Goal: Task Accomplishment & Management: Complete application form

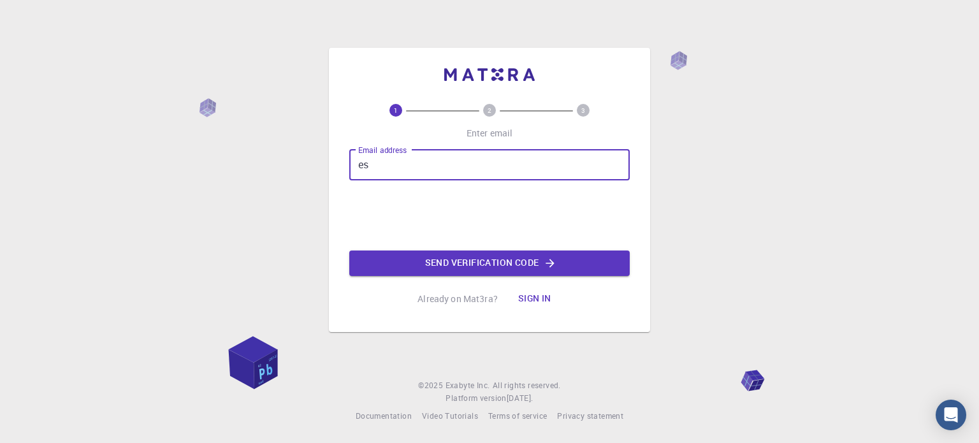
click at [423, 166] on input "es" at bounding box center [489, 165] width 281 height 31
type input "[EMAIL_ADDRESS][DOMAIN_NAME]"
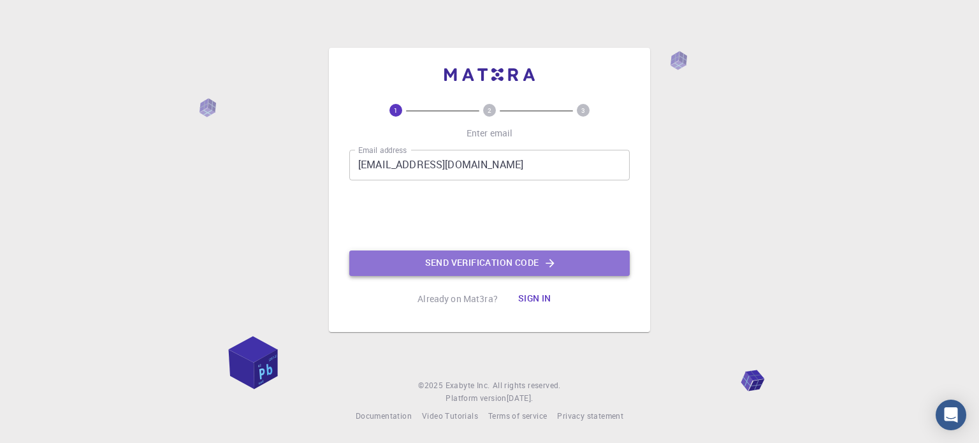
click at [437, 267] on button "Send verification code" at bounding box center [489, 264] width 281 height 26
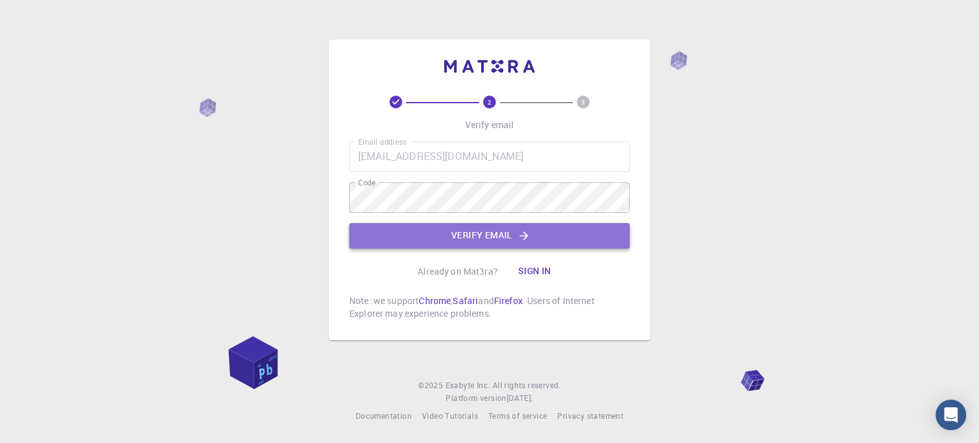
click at [398, 239] on button "Verify email" at bounding box center [489, 236] width 281 height 26
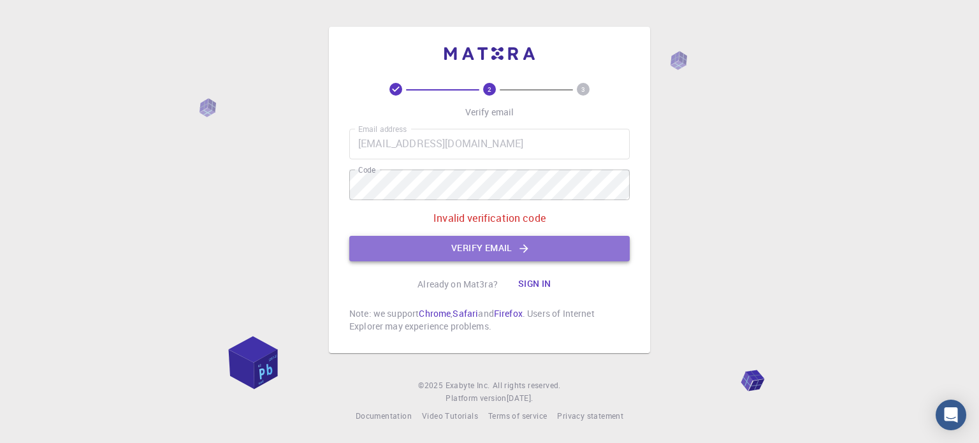
click at [450, 253] on button "Verify email" at bounding box center [489, 249] width 281 height 26
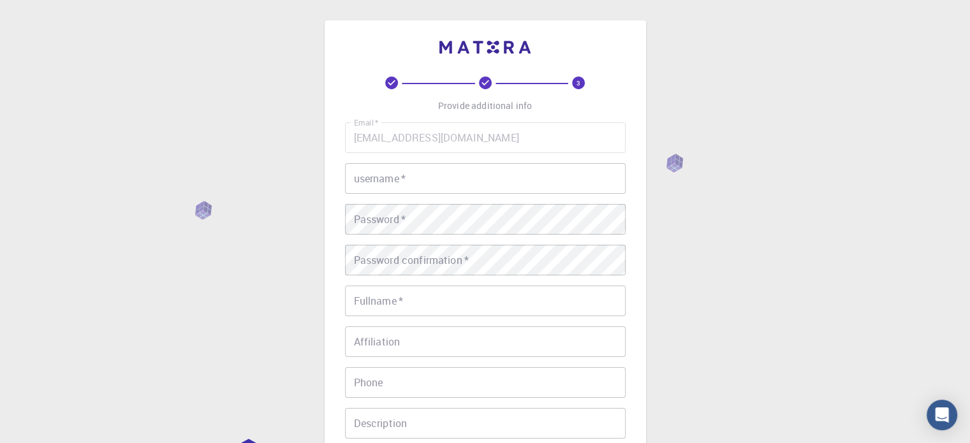
click at [408, 183] on input "username   *" at bounding box center [485, 178] width 281 height 31
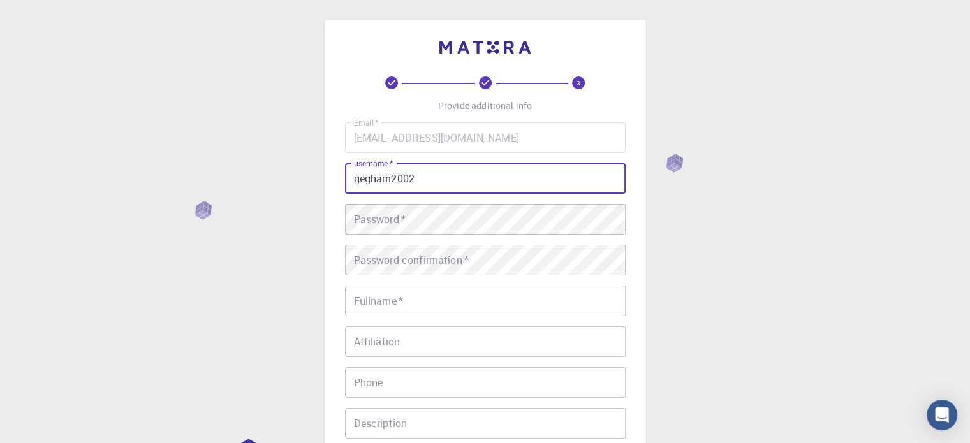
type input "gegham2002"
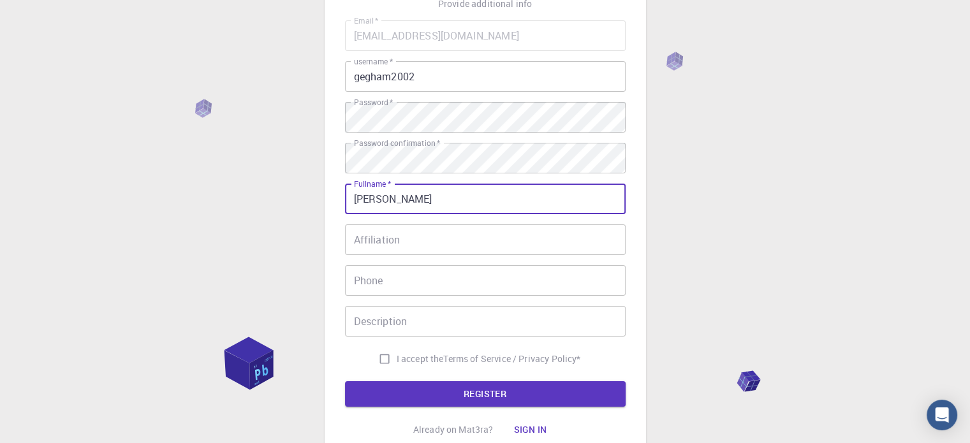
scroll to position [107, 0]
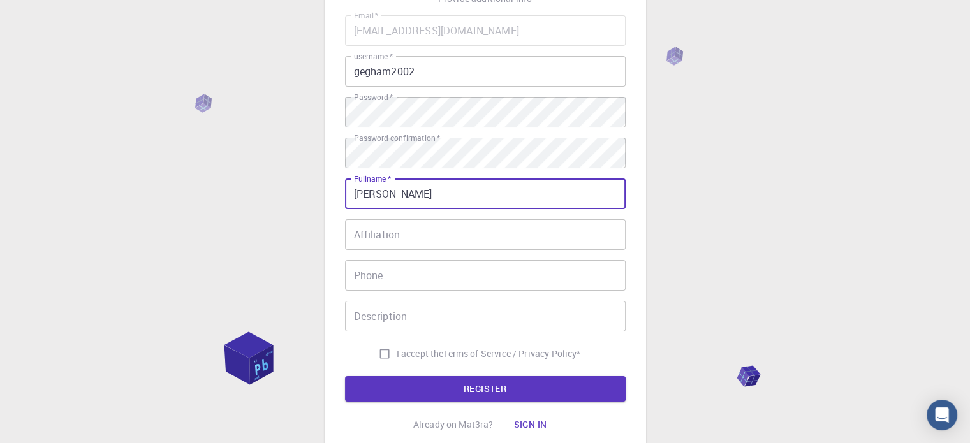
type input "[PERSON_NAME]"
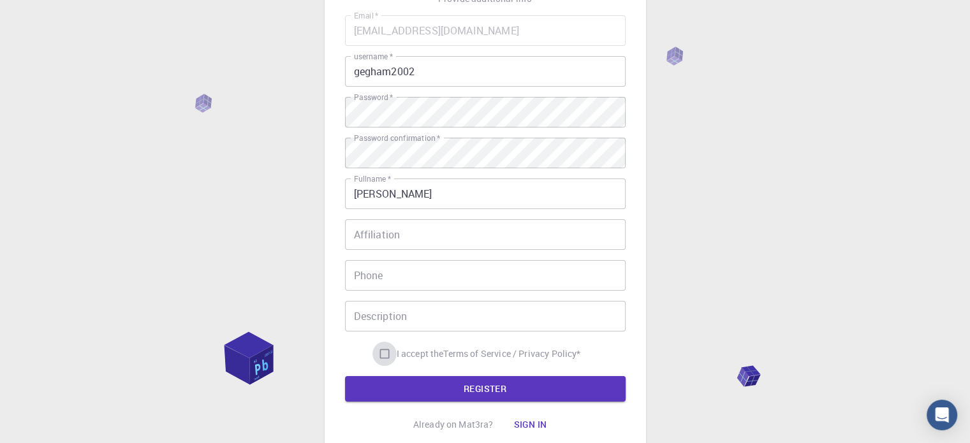
click at [377, 358] on input "I accept the Terms of Service / Privacy Policy *" at bounding box center [384, 354] width 24 height 24
checkbox input "true"
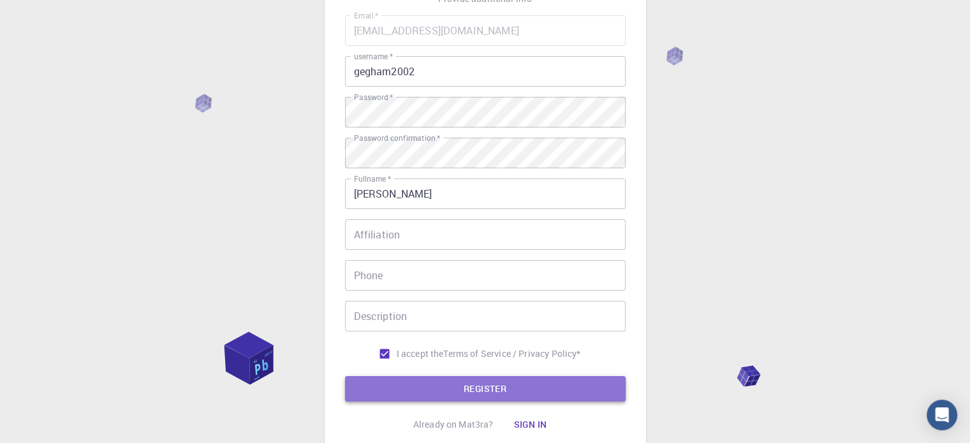
click at [383, 382] on button "REGISTER" at bounding box center [485, 389] width 281 height 26
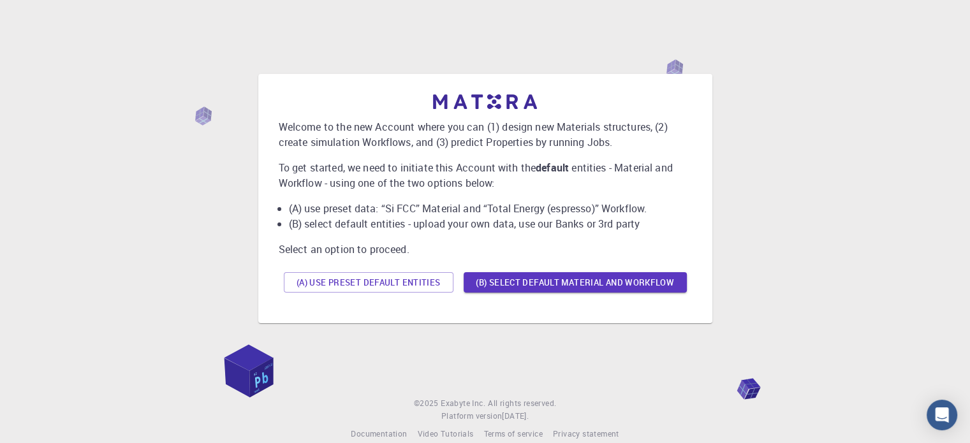
click at [887, 135] on div "Welcome to the new Account where you can (1) design new Materials structures, (…" at bounding box center [484, 199] width 939 height 326
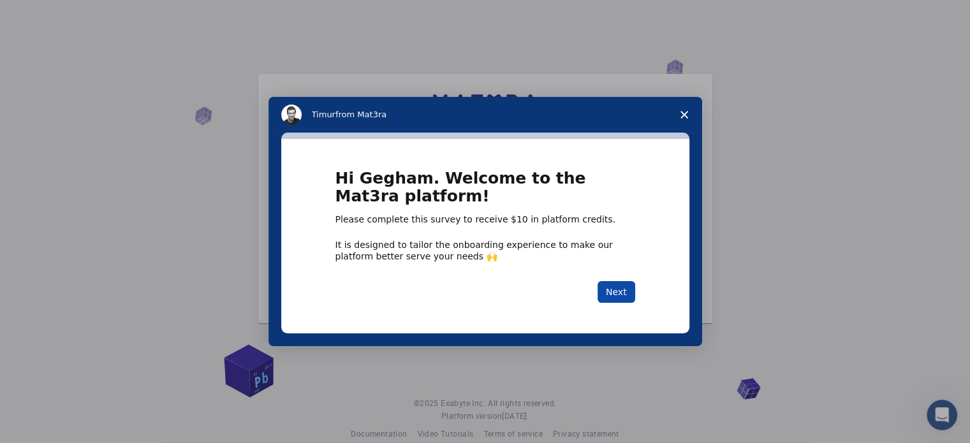
click at [621, 291] on button "Next" at bounding box center [616, 292] width 38 height 22
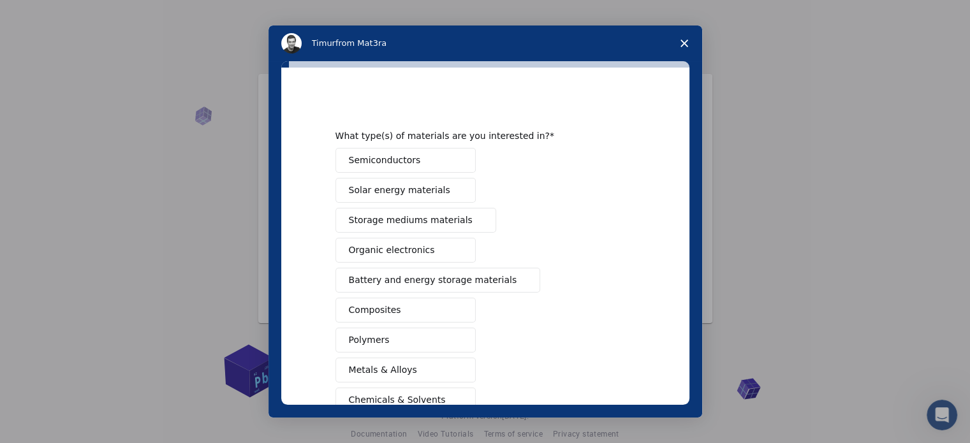
click at [686, 43] on icon "Close survey" at bounding box center [684, 44] width 8 height 8
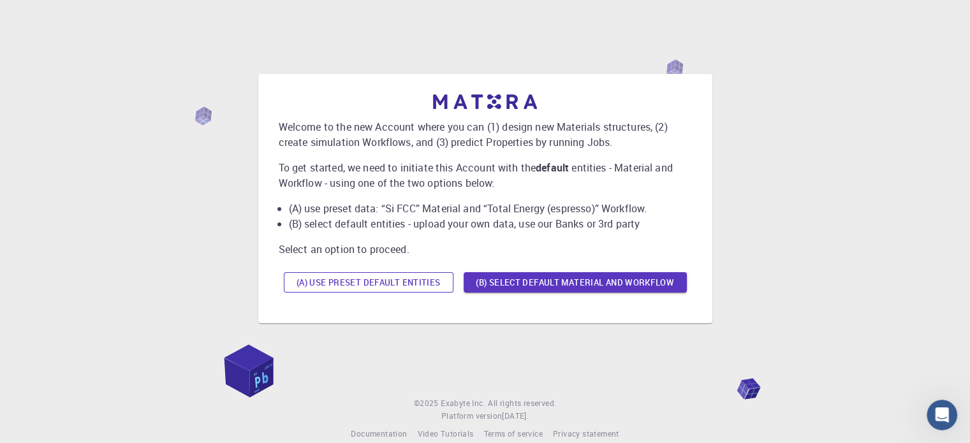
click at [359, 282] on button "(A) Use preset default entities" at bounding box center [369, 282] width 170 height 20
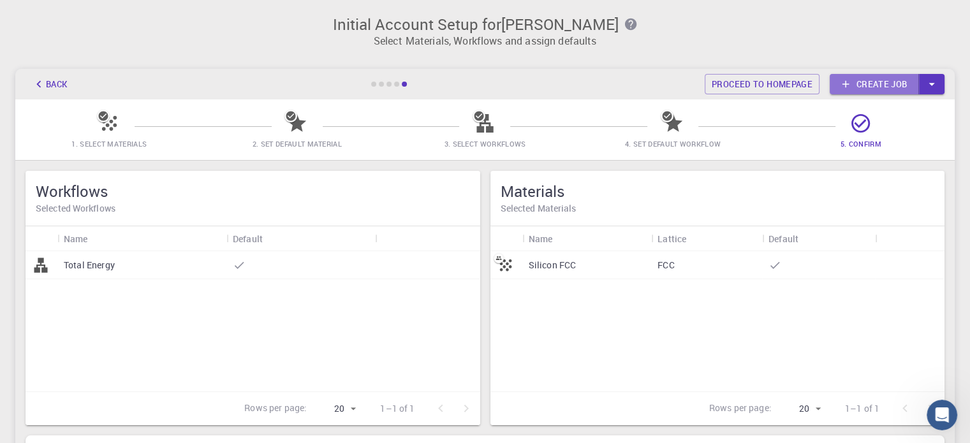
click at [847, 83] on icon at bounding box center [845, 83] width 11 height 11
